Goal: Book appointment/travel/reservation

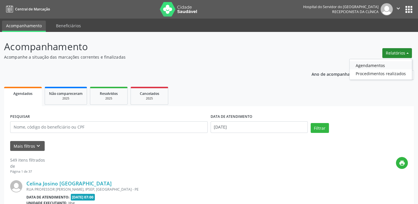
click at [379, 65] on link "Agendamentos" at bounding box center [381, 65] width 62 height 8
select select "9"
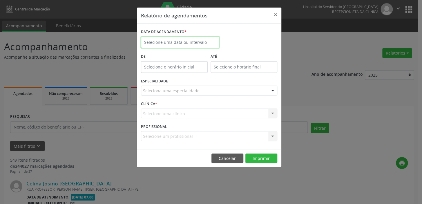
click at [193, 38] on input "text" at bounding box center [180, 43] width 78 height 12
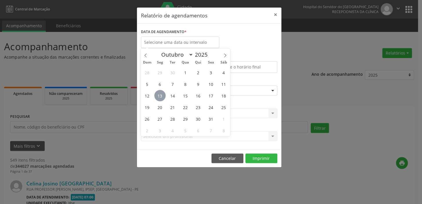
click at [157, 98] on span "13" at bounding box center [159, 95] width 11 height 11
type input "[DATE]"
click at [159, 94] on span "13" at bounding box center [159, 95] width 11 height 11
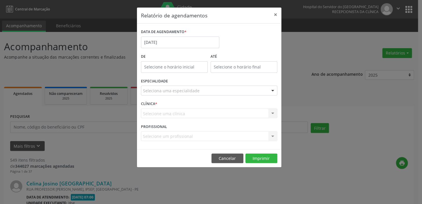
click at [159, 94] on div "Seleciona uma especialidade" at bounding box center [209, 91] width 136 height 10
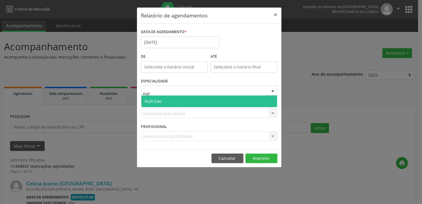
type input "nutr"
click at [178, 100] on span "Nutricao" at bounding box center [209, 101] width 136 height 12
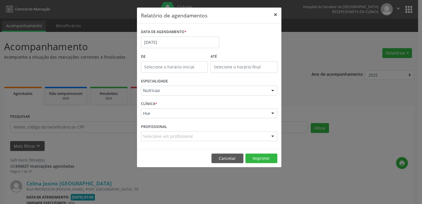
click at [273, 13] on button "×" at bounding box center [276, 15] width 12 height 14
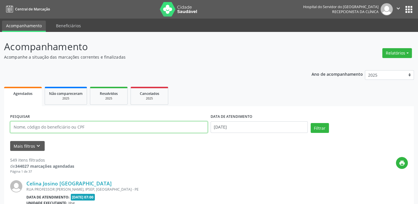
click at [85, 128] on input "text" at bounding box center [109, 127] width 198 height 12
type input "[PERSON_NAME] da siva"
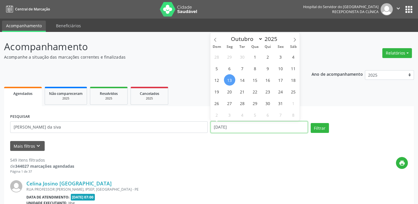
click at [258, 129] on input "[DATE]" at bounding box center [259, 127] width 97 height 12
click at [321, 131] on button "Filtrar" at bounding box center [320, 128] width 18 height 10
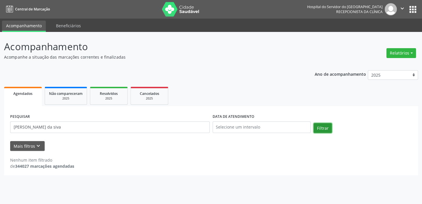
drag, startPoint x: 325, startPoint y: 129, endPoint x: 318, endPoint y: 133, distance: 8.4
drag, startPoint x: 318, startPoint y: 133, endPoint x: 323, endPoint y: 129, distance: 6.4
click at [323, 129] on button "Filtrar" at bounding box center [323, 128] width 18 height 10
